Goal: Information Seeking & Learning: Learn about a topic

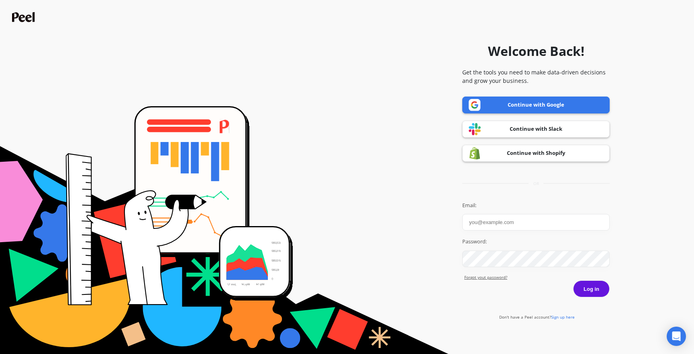
click at [508, 98] on link "Continue with Google" at bounding box center [536, 104] width 147 height 17
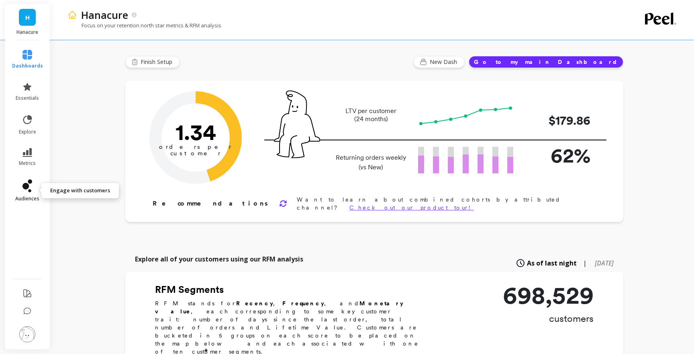
click at [29, 184] on icon at bounding box center [28, 185] width 10 height 13
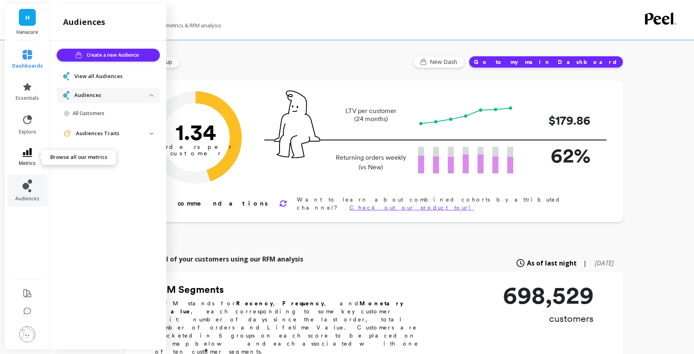
click at [27, 159] on link "metrics" at bounding box center [27, 157] width 31 height 18
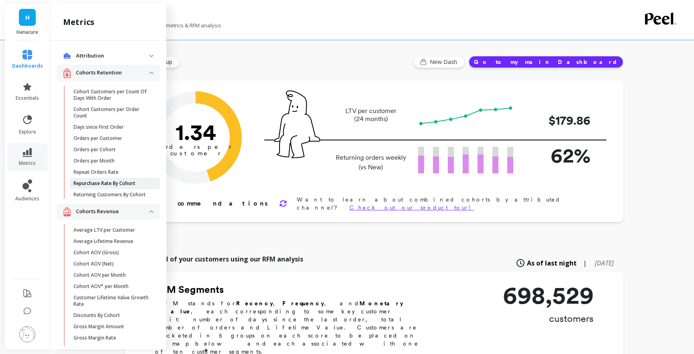
click at [104, 186] on link "Repurchase Rate By Cohort" at bounding box center [115, 183] width 90 height 11
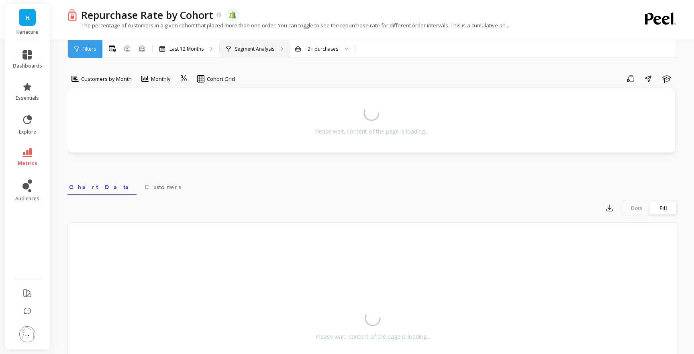
click at [272, 47] on p "Segment Analysis" at bounding box center [254, 49] width 39 height 6
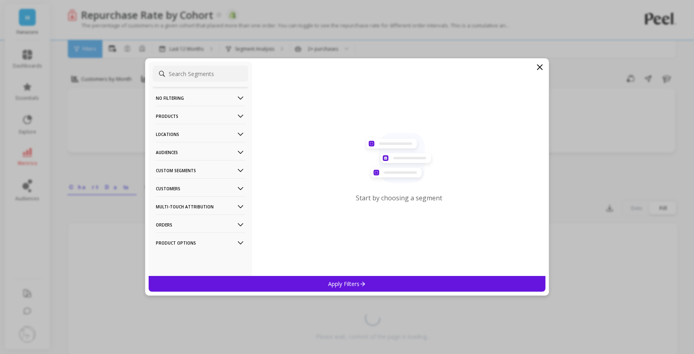
click at [178, 117] on p "Products" at bounding box center [200, 116] width 89 height 20
click at [172, 176] on p "Products" at bounding box center [168, 173] width 22 height 7
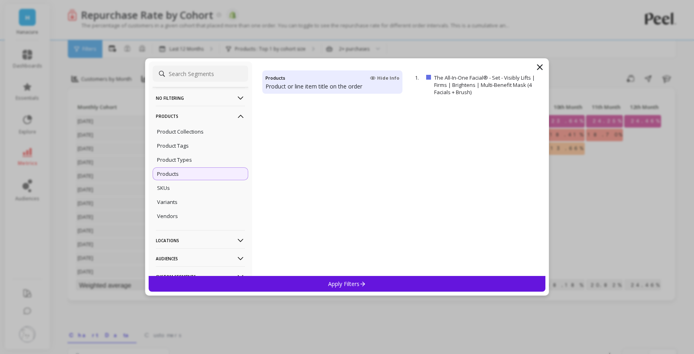
scroll to position [311, 0]
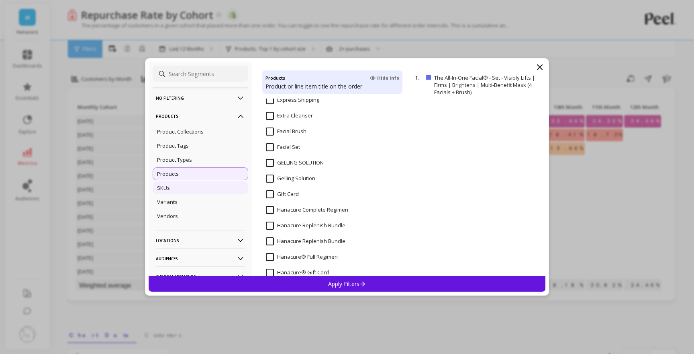
click at [201, 186] on div "SKUs" at bounding box center [201, 187] width 96 height 13
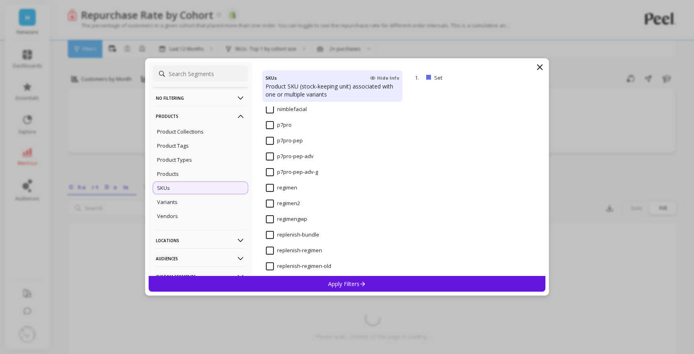
scroll to position [1580, 0]
click at [271, 139] on input "p7pro" at bounding box center [279, 141] width 26 height 8
click at [267, 154] on input "p7pro-pep" at bounding box center [284, 156] width 37 height 8
click at [270, 143] on input "p7pro" at bounding box center [279, 141] width 26 height 8
click at [314, 285] on div "Apply Filters" at bounding box center [347, 284] width 397 height 16
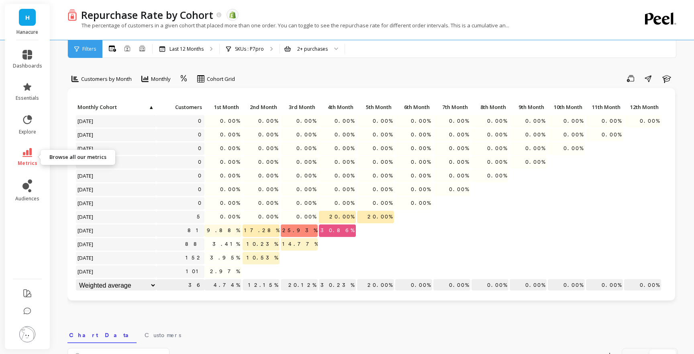
click at [27, 162] on span "metrics" at bounding box center [28, 163] width 20 height 6
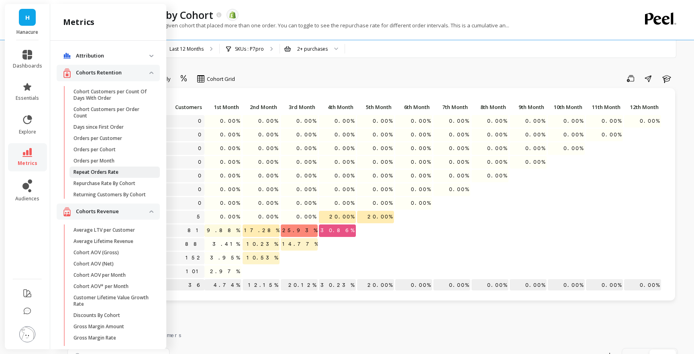
click at [112, 169] on p "Repeat Orders Rate" at bounding box center [96, 172] width 45 height 6
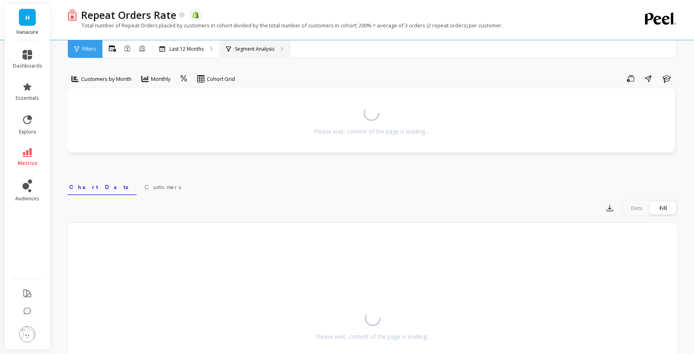
click at [236, 47] on p "Segment Analysis" at bounding box center [254, 49] width 39 height 6
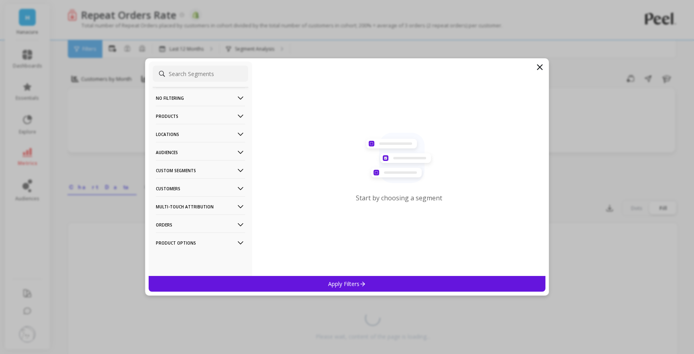
click at [184, 117] on p "Products" at bounding box center [200, 116] width 89 height 20
click at [168, 186] on p "SKUs" at bounding box center [163, 187] width 13 height 7
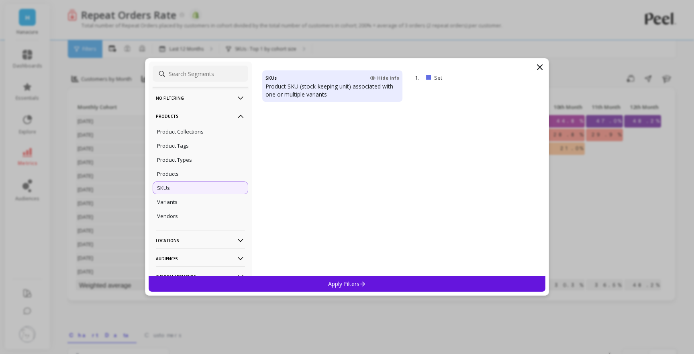
scroll to position [1268, 0]
